Goal: Information Seeking & Learning: Find specific fact

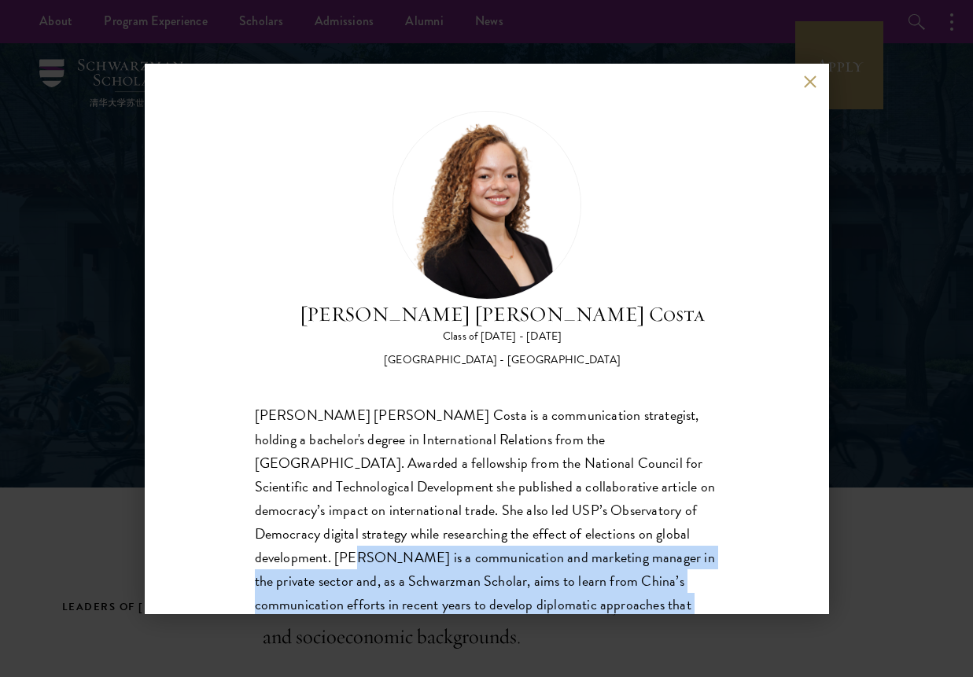
scroll to position [73, 0]
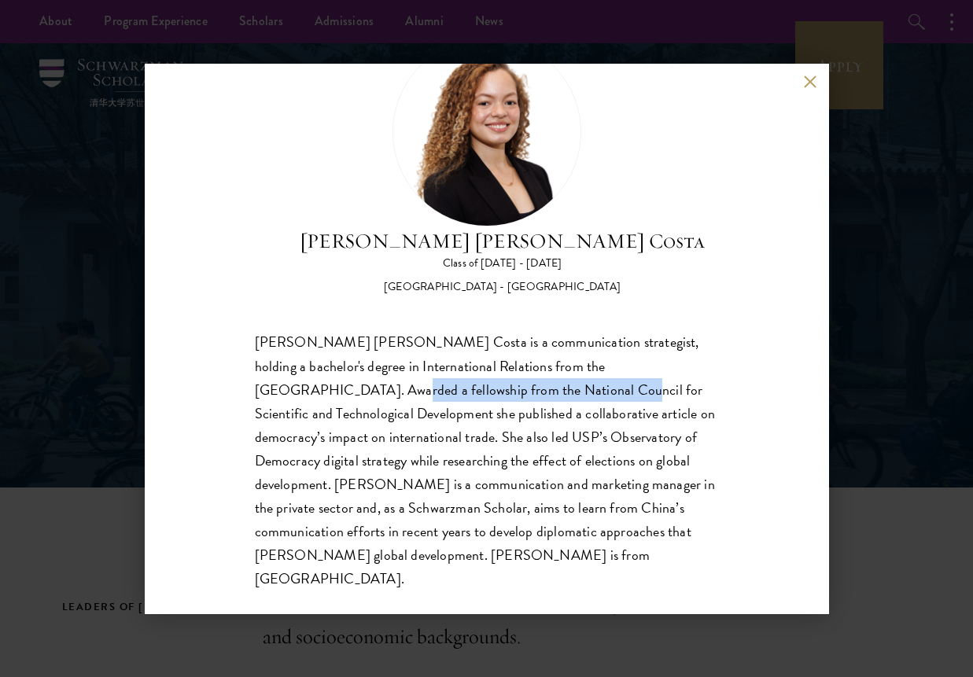
drag, startPoint x: 253, startPoint y: 392, endPoint x: 481, endPoint y: 397, distance: 228.2
click at [481, 397] on div "[PERSON_NAME] [PERSON_NAME] Costa Class of [DATE] - [DATE] [GEOGRAPHIC_DATA] - …" at bounding box center [487, 339] width 684 height 551
copy div "Awarded a fellowship from the National"
click at [609, 548] on div "[PERSON_NAME] [PERSON_NAME] Costa is a communication strategist, holding a bach…" at bounding box center [487, 460] width 464 height 260
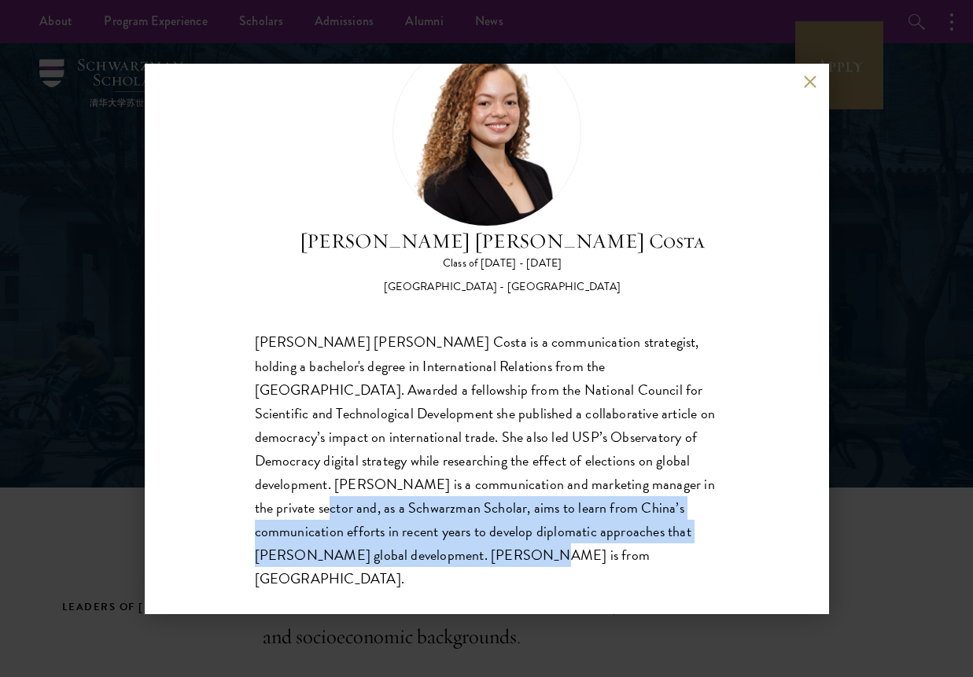
drag, startPoint x: 618, startPoint y: 487, endPoint x: 619, endPoint y: 549, distance: 62.2
click at [619, 549] on div "[PERSON_NAME] [PERSON_NAME] Costa is a communication strategist, holding a bach…" at bounding box center [487, 460] width 464 height 260
copy div "and, as a Schwarzman Scholar, aims to learn from China’s communication efforts …"
click at [664, 474] on div "[PERSON_NAME] [PERSON_NAME] Costa is a communication strategist, holding a bach…" at bounding box center [487, 460] width 464 height 260
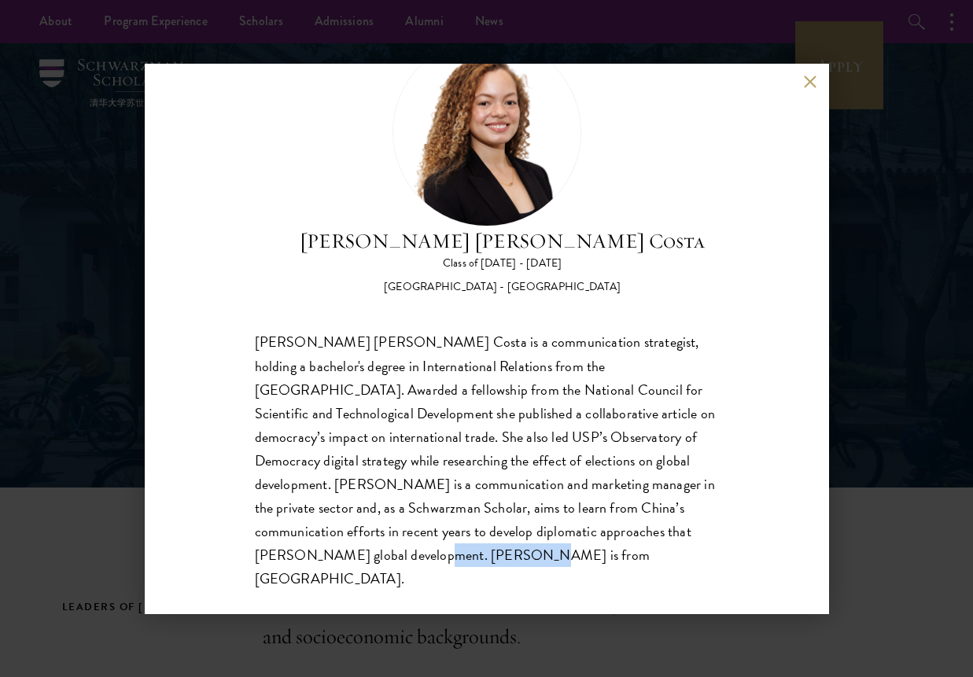
drag, startPoint x: 371, startPoint y: 555, endPoint x: 289, endPoint y: 563, distance: 82.3
click at [289, 563] on div "[PERSON_NAME] [PERSON_NAME] Costa is a communication strategist, holding a bach…" at bounding box center [487, 460] width 464 height 260
copy div "is from [GEOGRAPHIC_DATA]."
